Goal: Task Accomplishment & Management: Manage account settings

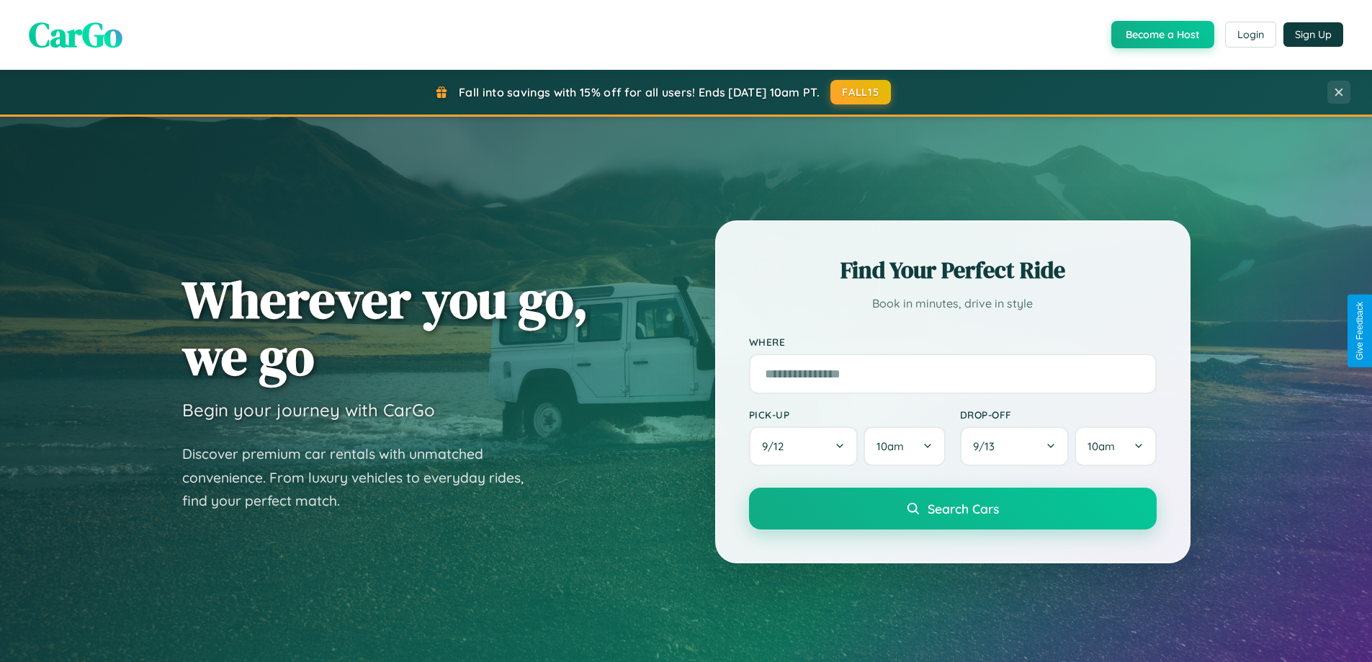
scroll to position [991, 0]
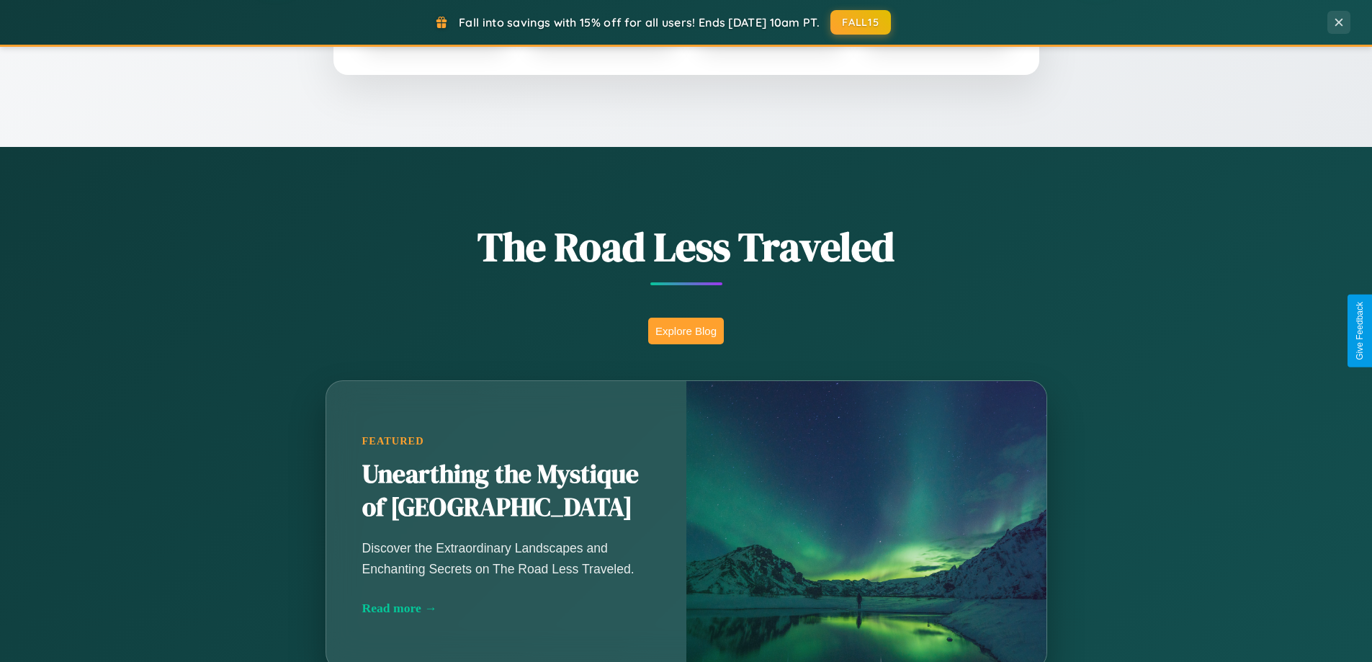
click at [686, 331] on button "Explore Blog" at bounding box center [686, 331] width 76 height 27
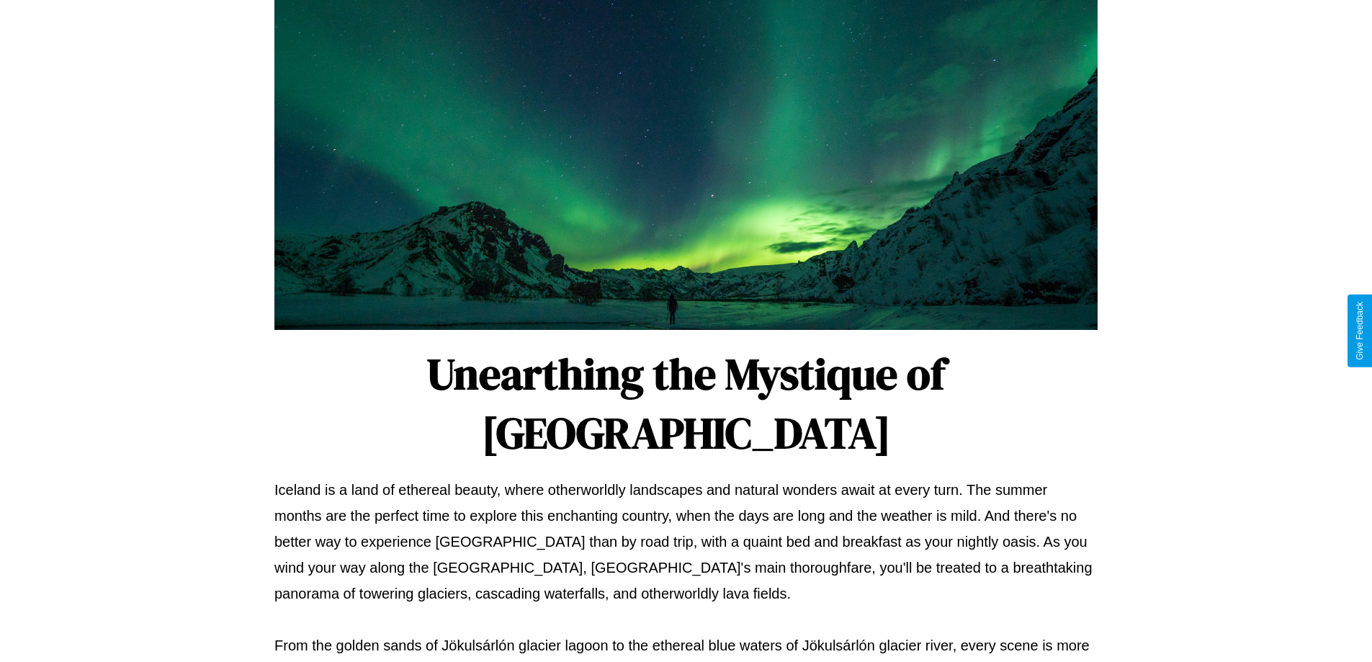
scroll to position [466, 0]
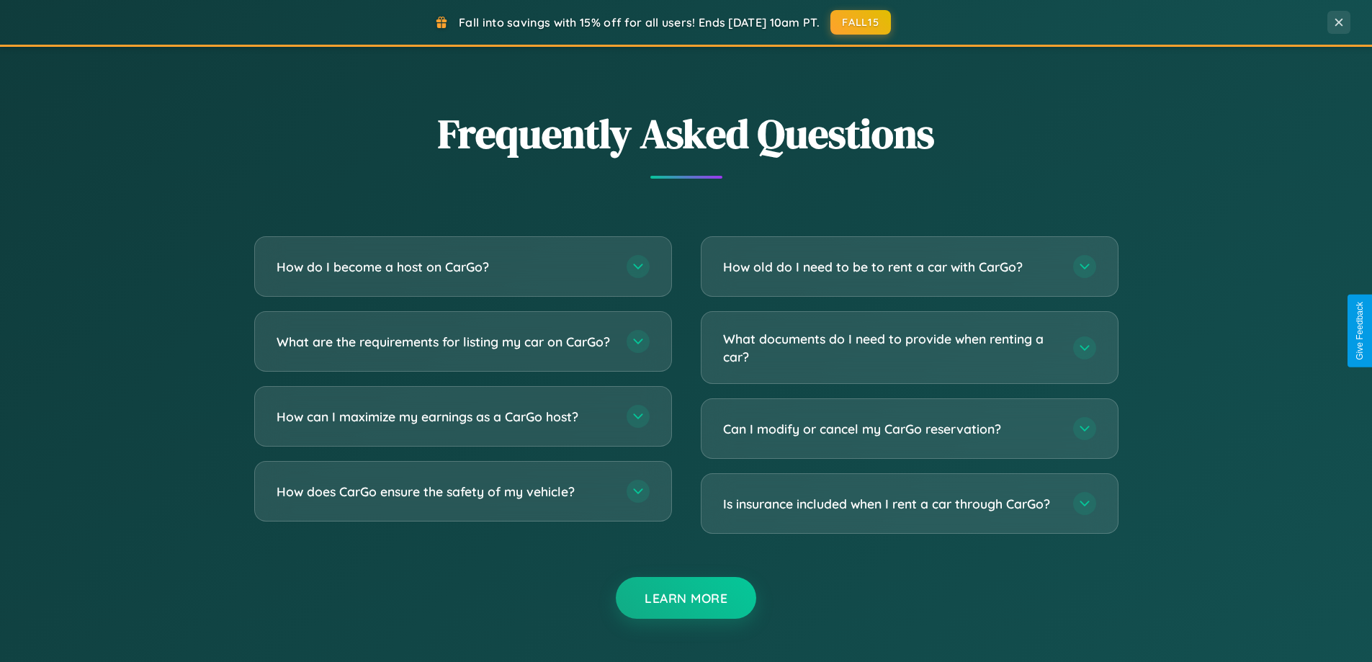
scroll to position [2772, 0]
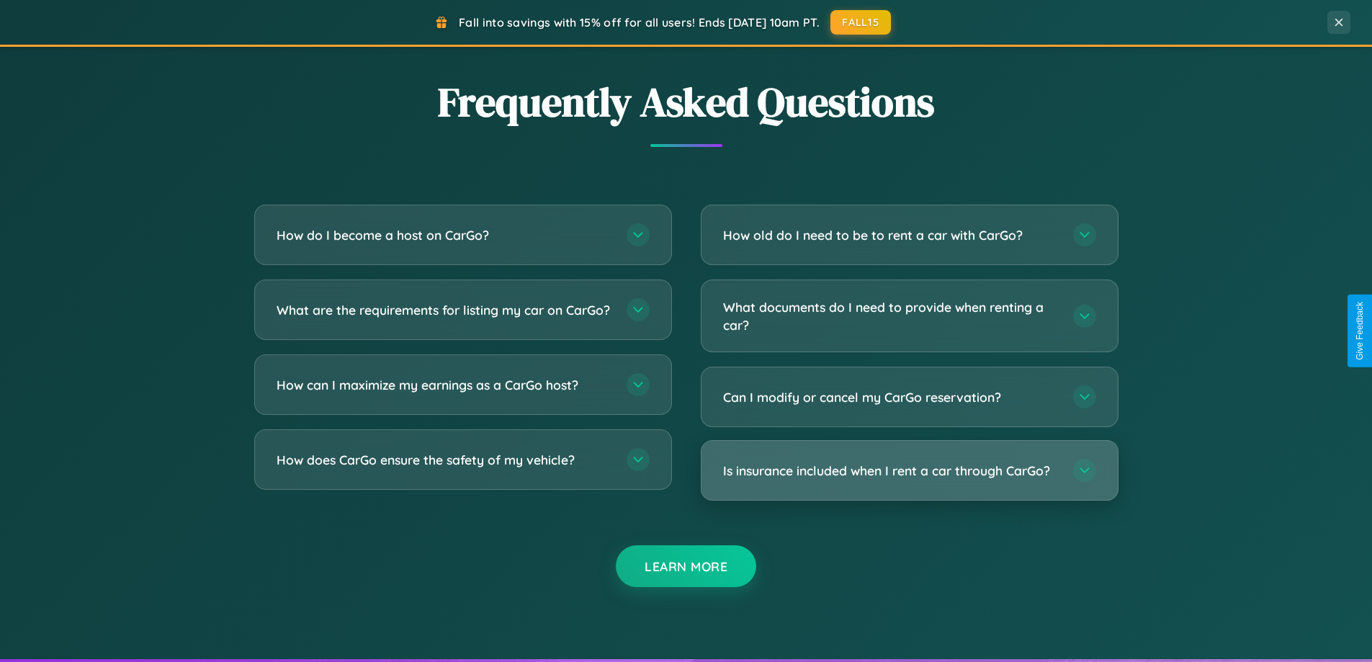
click at [909, 470] on h3 "Is insurance included when I rent a car through CarGo?" at bounding box center [891, 471] width 336 height 18
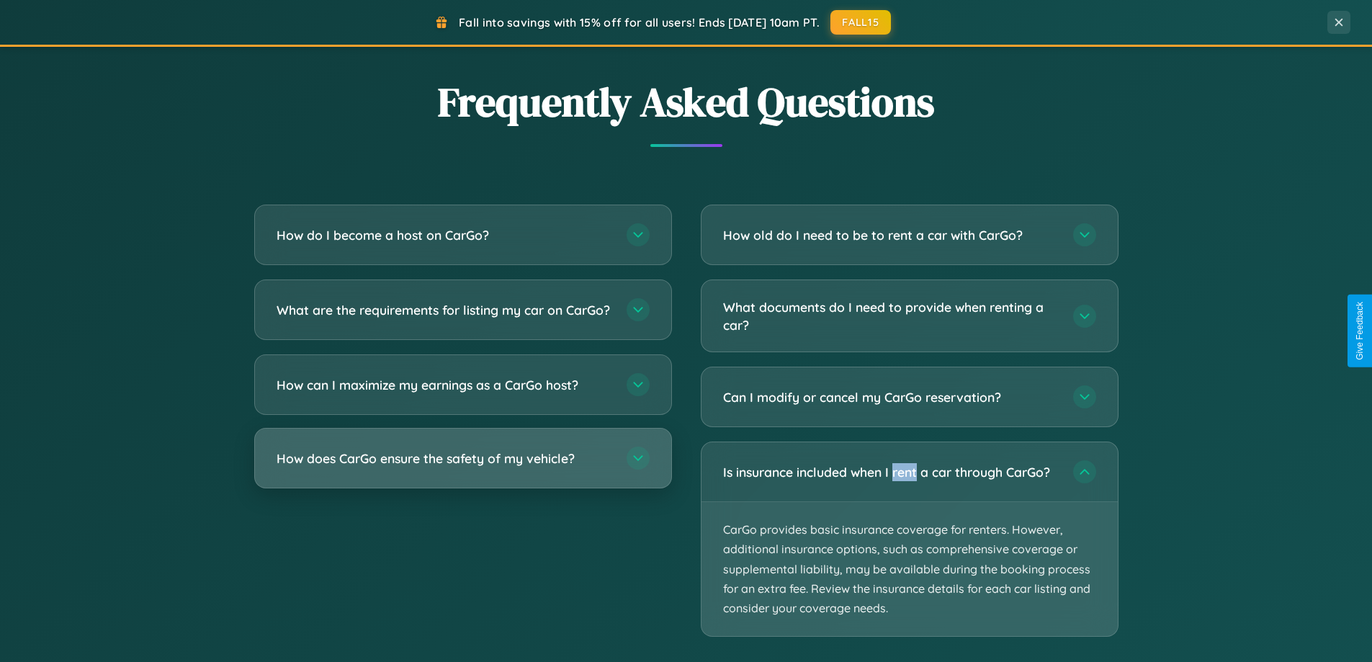
click at [462, 468] on h3 "How does CarGo ensure the safety of my vehicle?" at bounding box center [445, 459] width 336 height 18
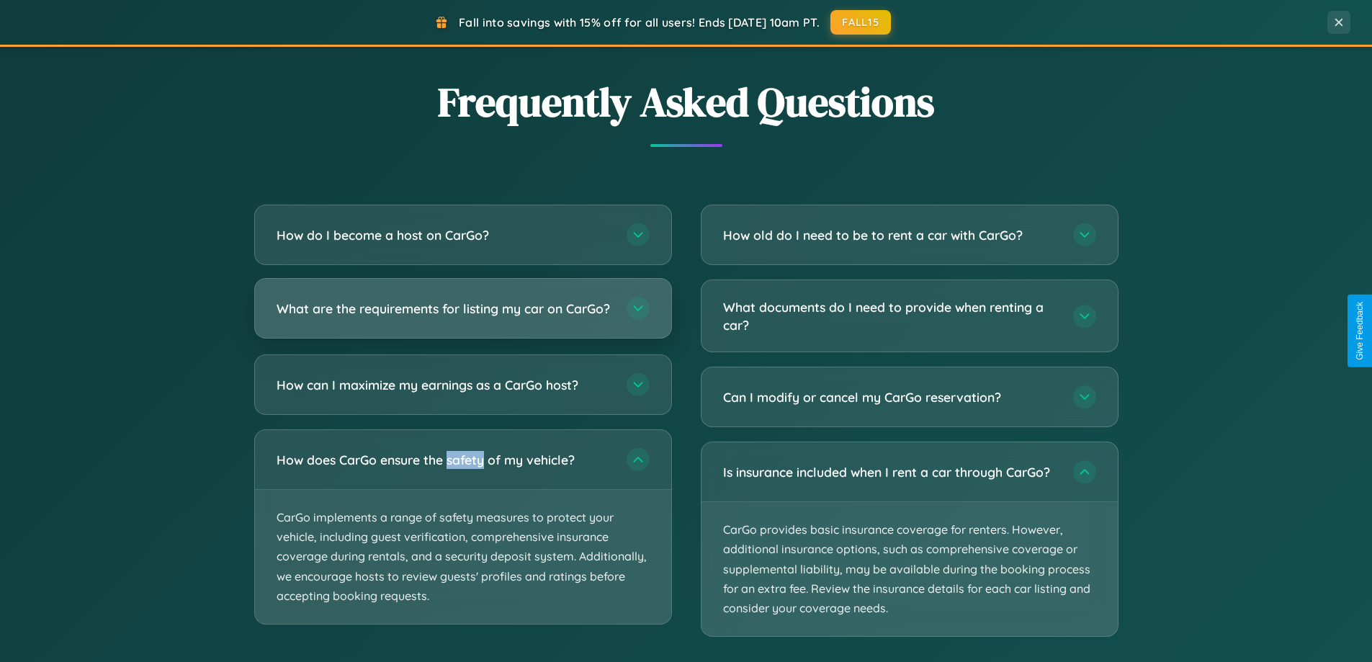
click at [462, 315] on h3 "What are the requirements for listing my car on CarGo?" at bounding box center [445, 309] width 336 height 18
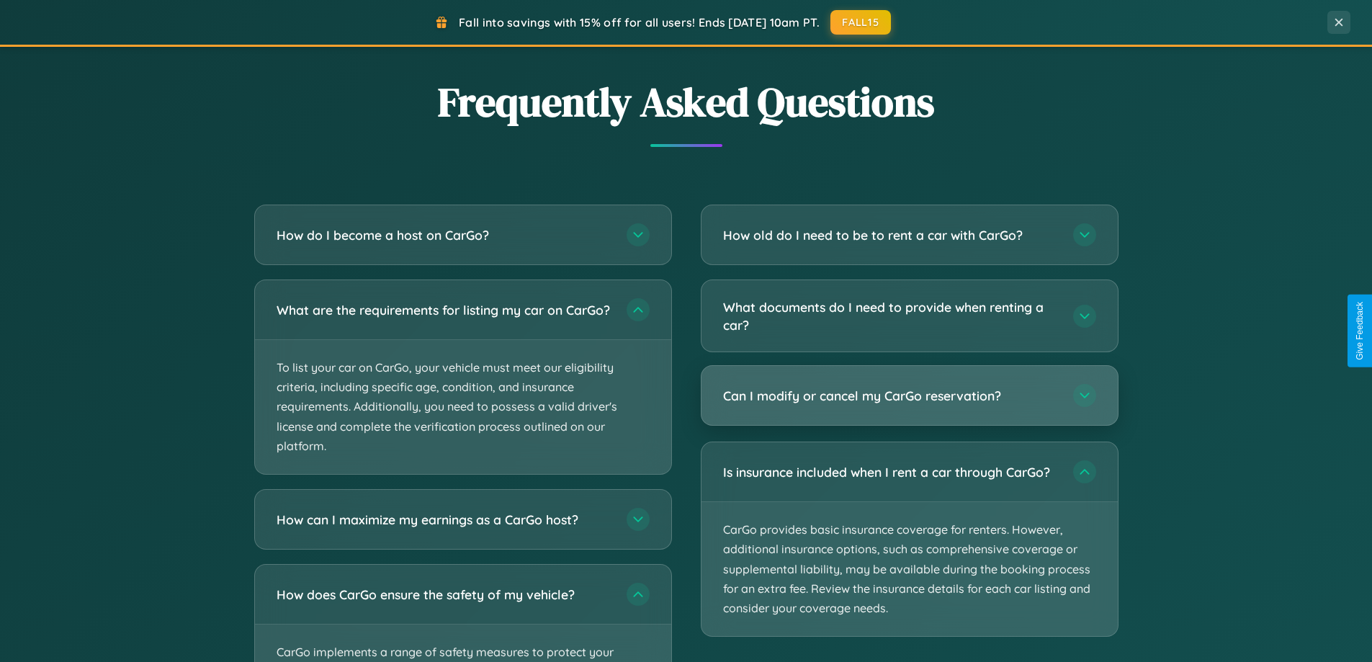
click at [909, 395] on h3 "Can I modify or cancel my CarGo reservation?" at bounding box center [891, 396] width 336 height 18
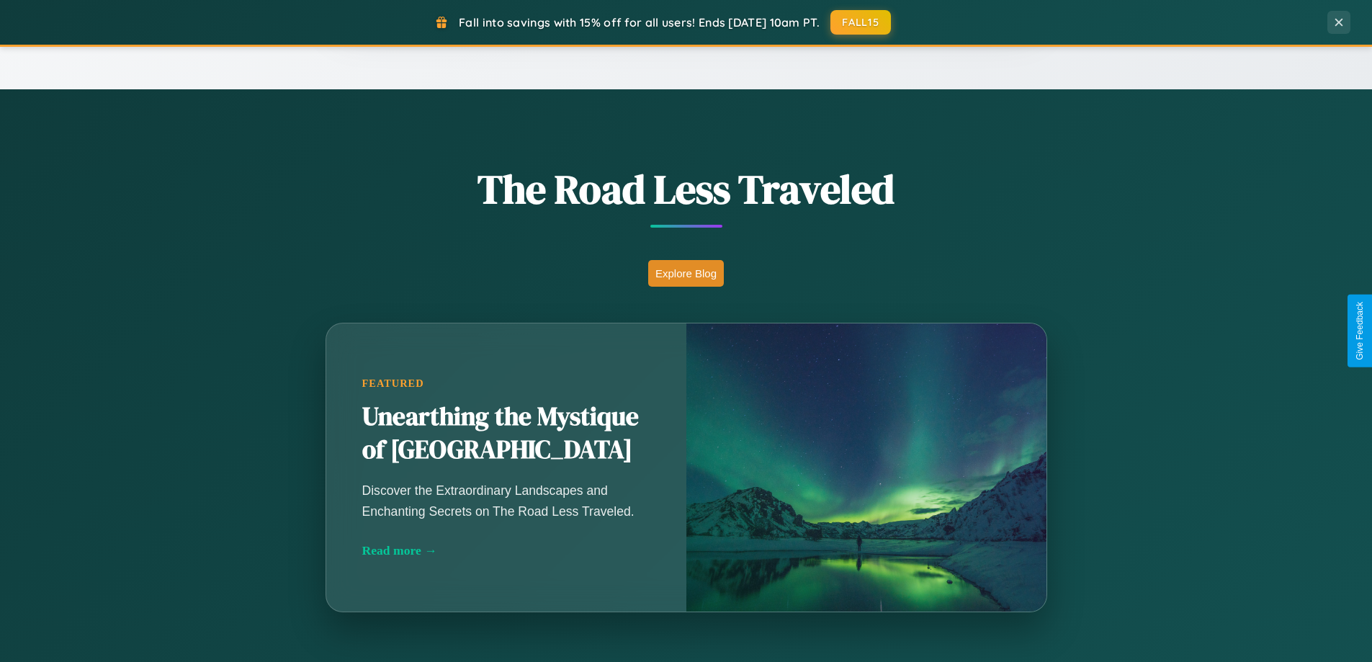
scroll to position [0, 0]
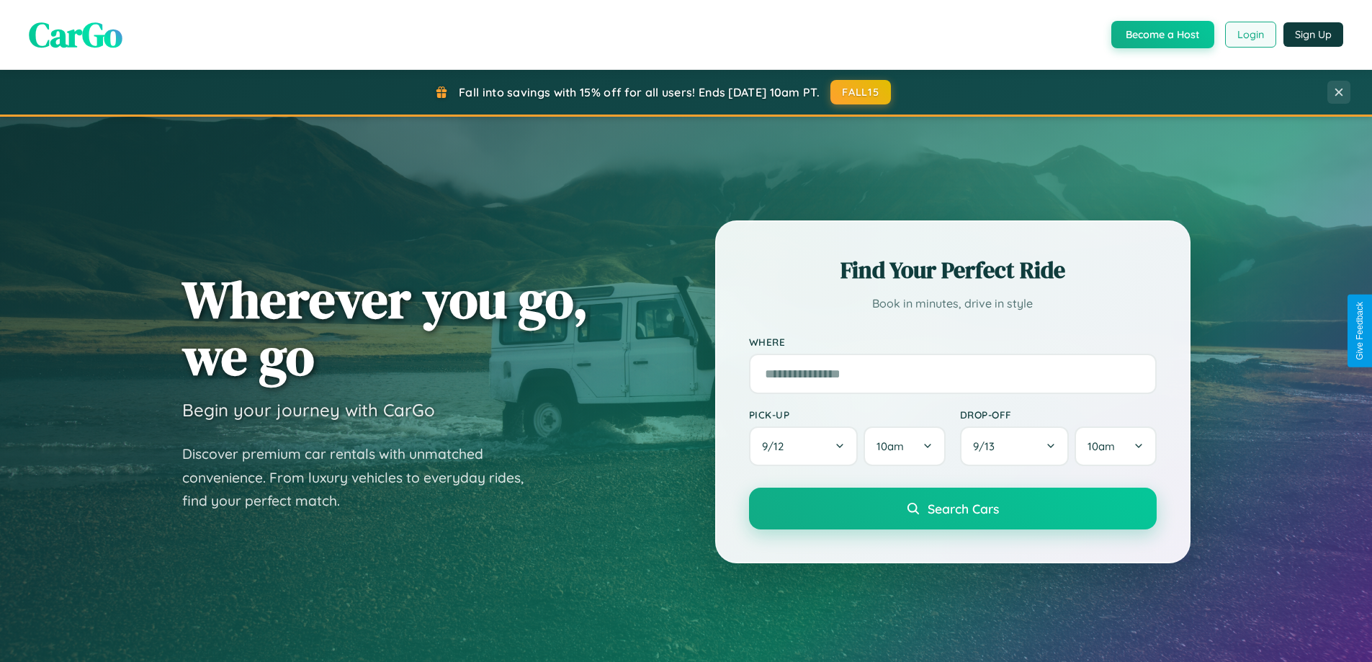
click at [1250, 35] on button "Login" at bounding box center [1250, 35] width 51 height 26
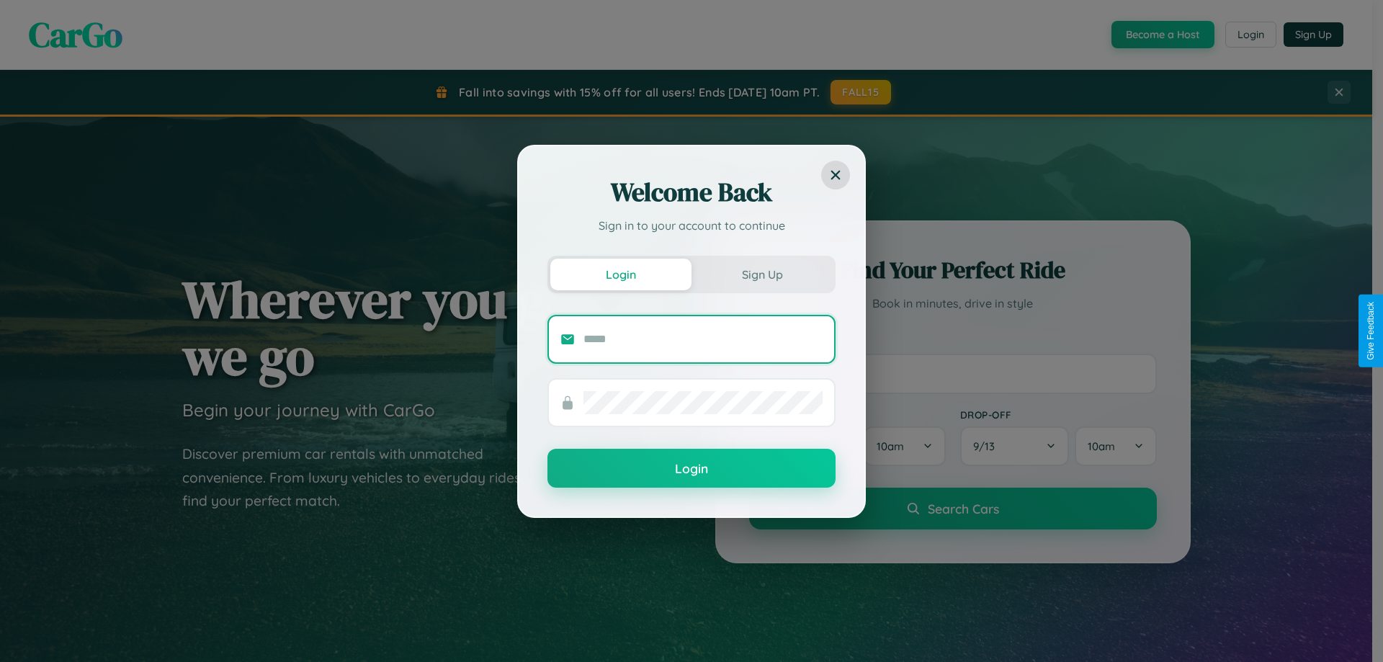
click at [703, 339] on input "text" at bounding box center [703, 339] width 239 height 23
type input "**********"
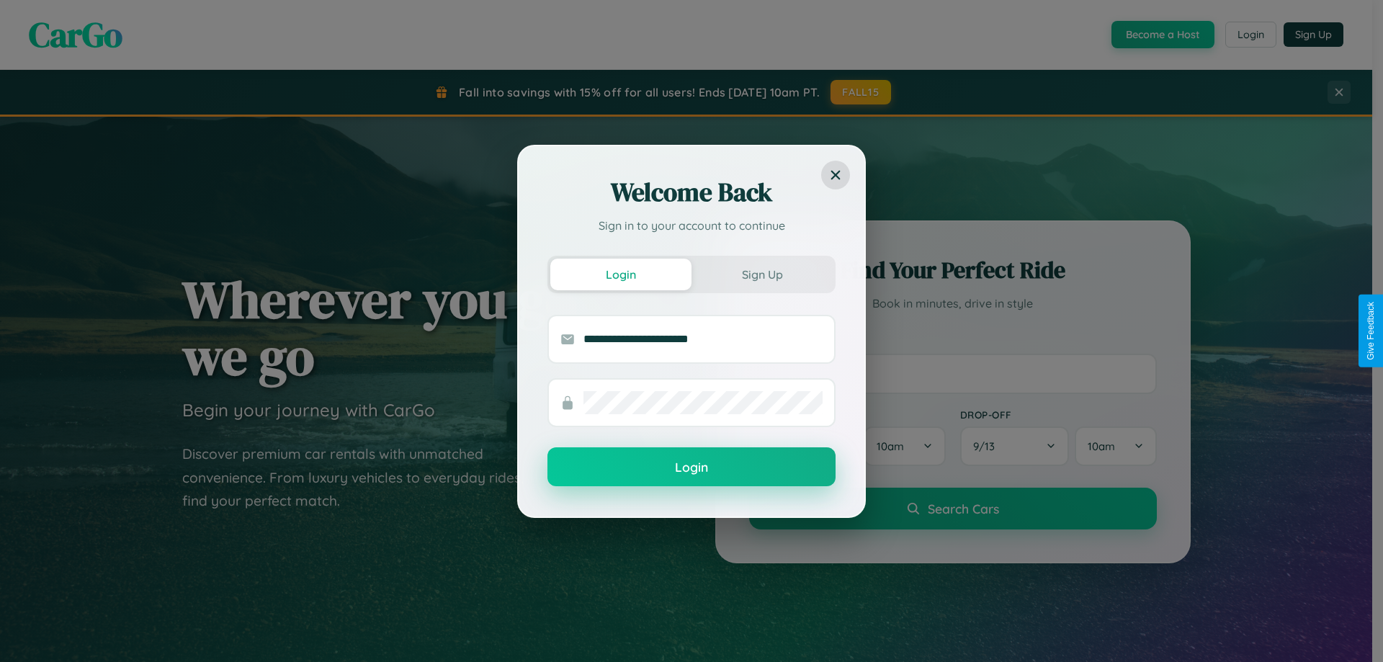
click at [692, 468] on button "Login" at bounding box center [691, 466] width 288 height 39
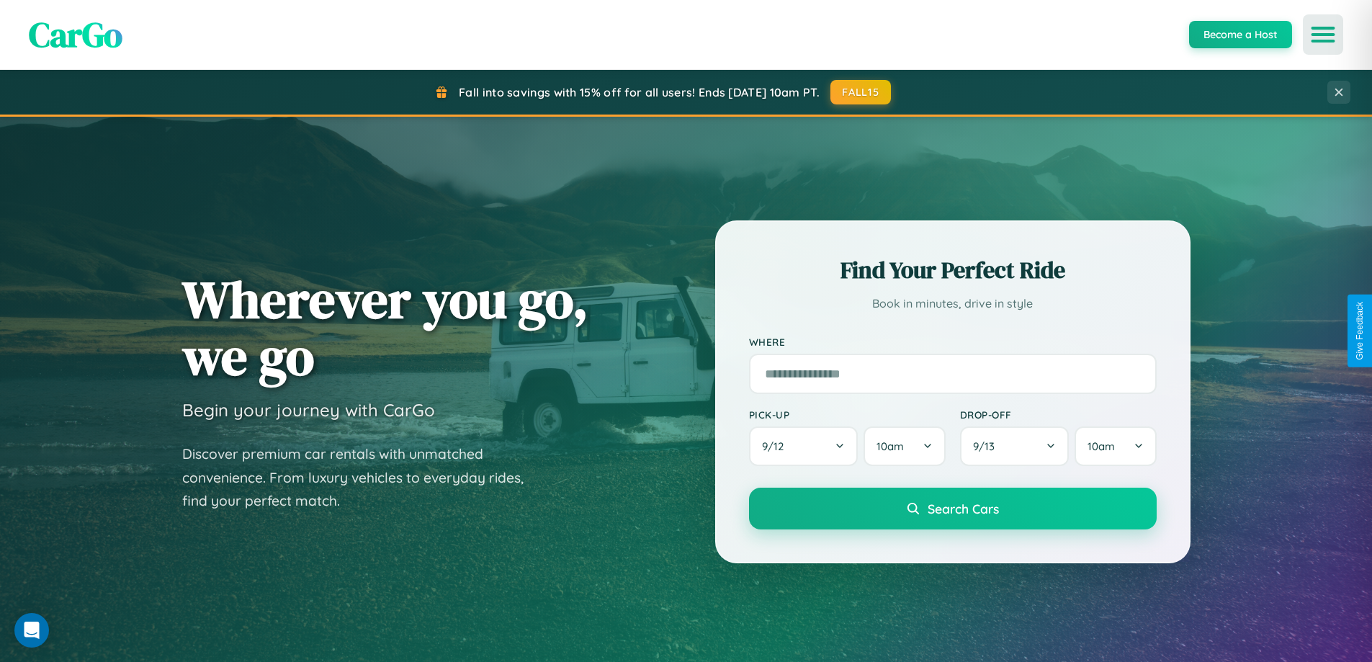
click at [1323, 35] on icon "Open menu" at bounding box center [1323, 34] width 21 height 13
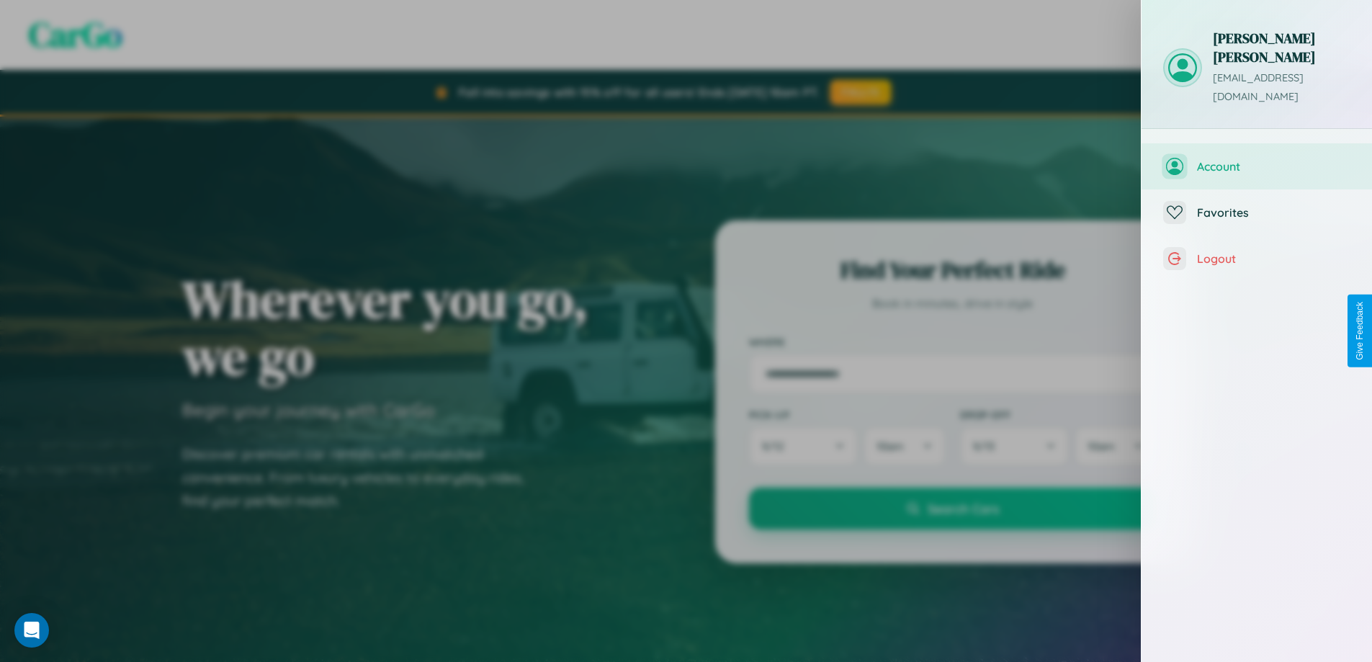
click at [1257, 159] on span "Account" at bounding box center [1273, 166] width 153 height 14
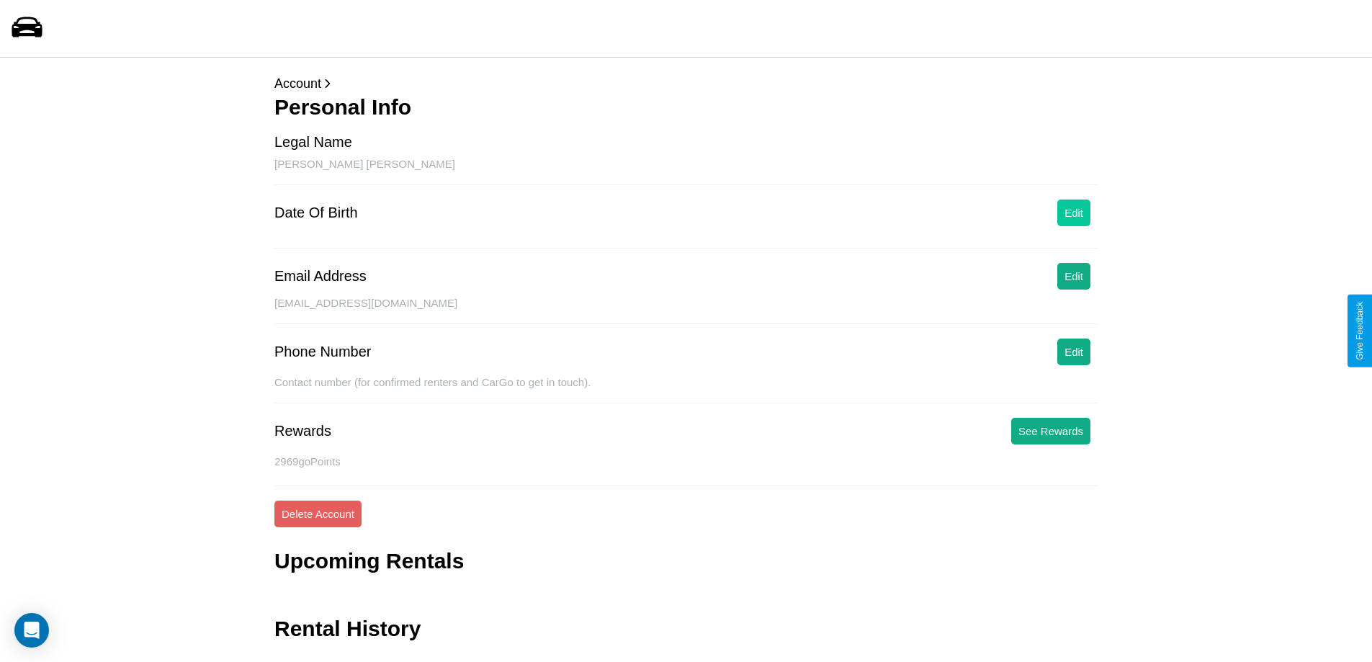
click at [1074, 213] on button "Edit" at bounding box center [1074, 213] width 33 height 27
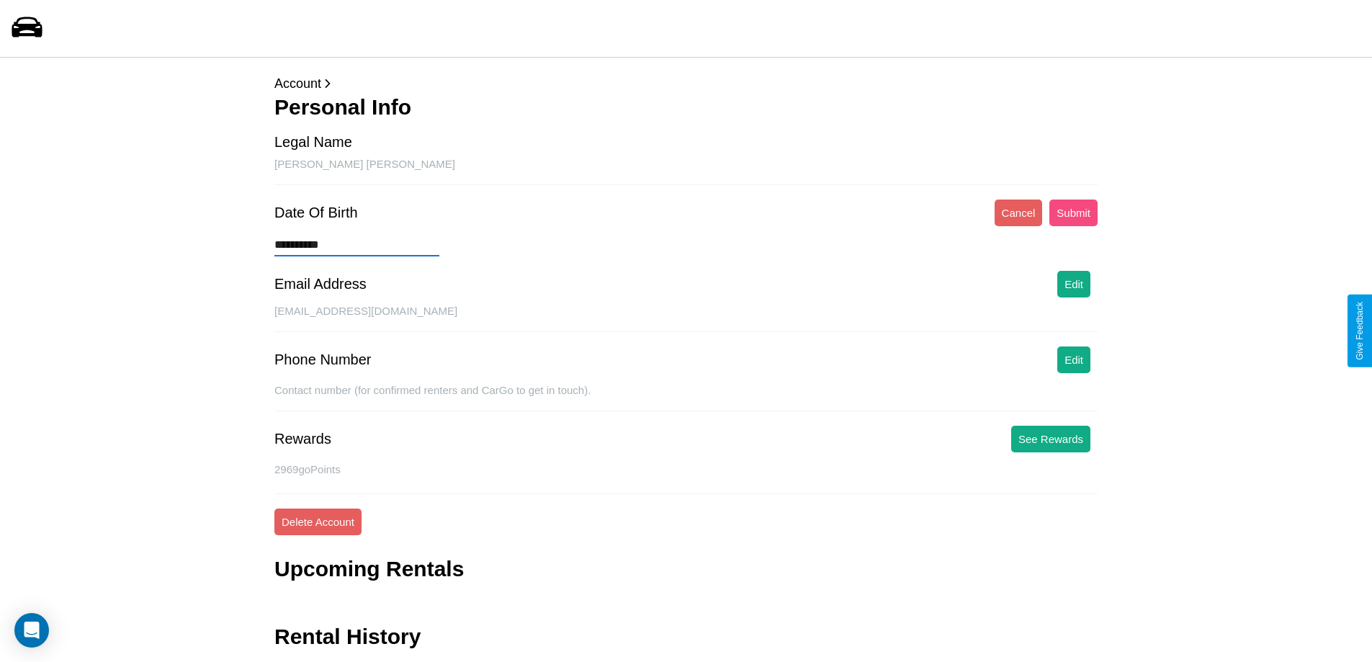
type input "**********"
click at [1073, 213] on button "Submit" at bounding box center [1074, 213] width 48 height 27
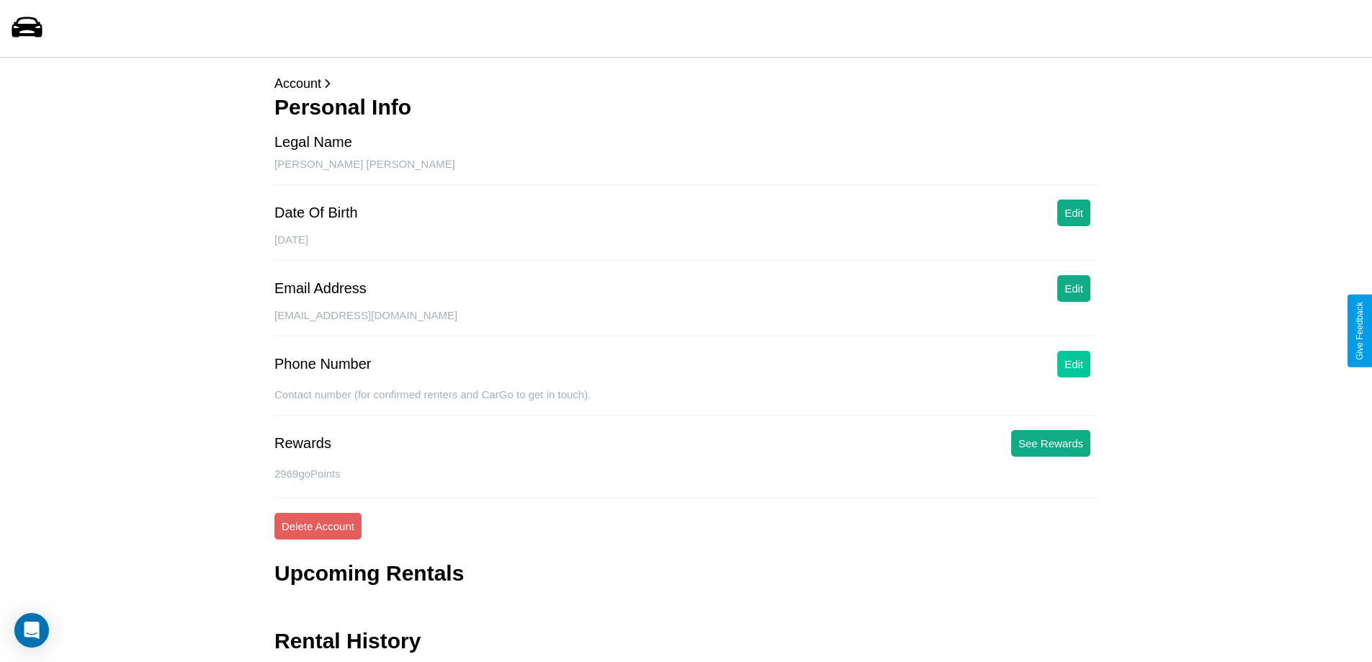
scroll to position [47, 0]
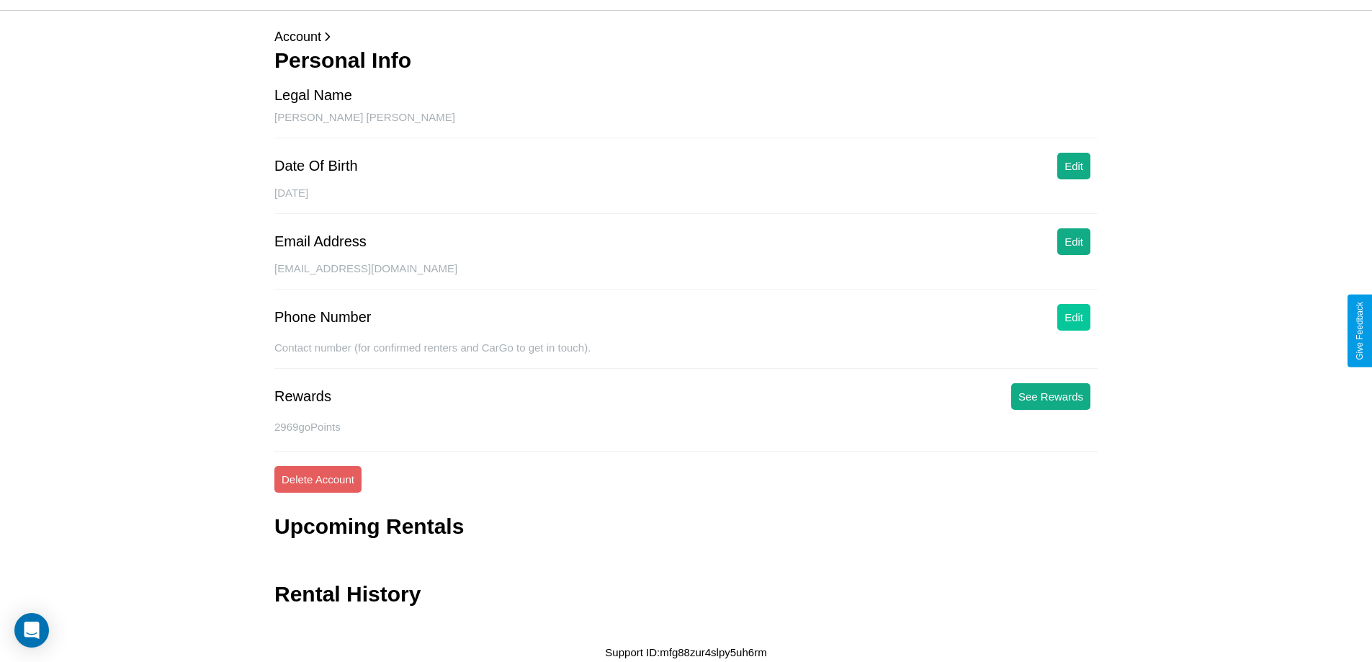
click at [1074, 317] on button "Edit" at bounding box center [1074, 317] width 33 height 27
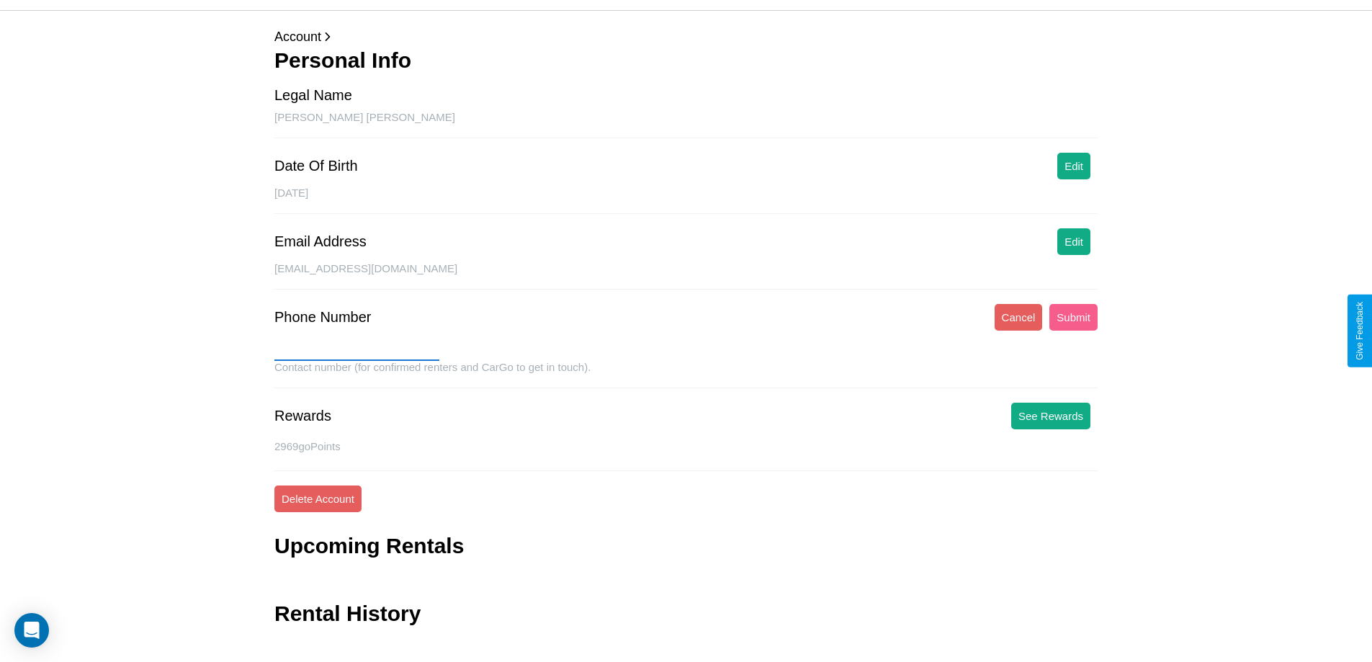
click at [357, 349] on input "text" at bounding box center [356, 349] width 165 height 23
type input "**********"
click at [1073, 317] on button "Submit" at bounding box center [1074, 317] width 48 height 27
